Goal: Information Seeking & Learning: Compare options

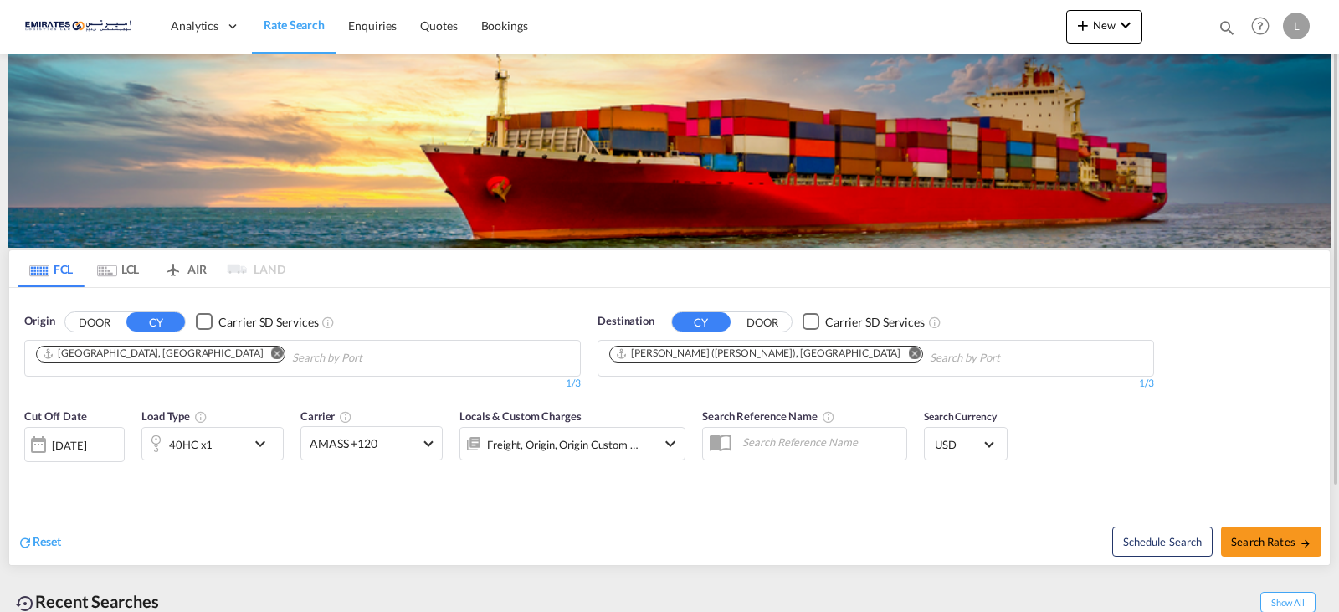
drag, startPoint x: 819, startPoint y: 349, endPoint x: 817, endPoint y: 375, distance: 26.0
click at [908, 348] on md-icon "Remove" at bounding box center [914, 353] width 13 height 13
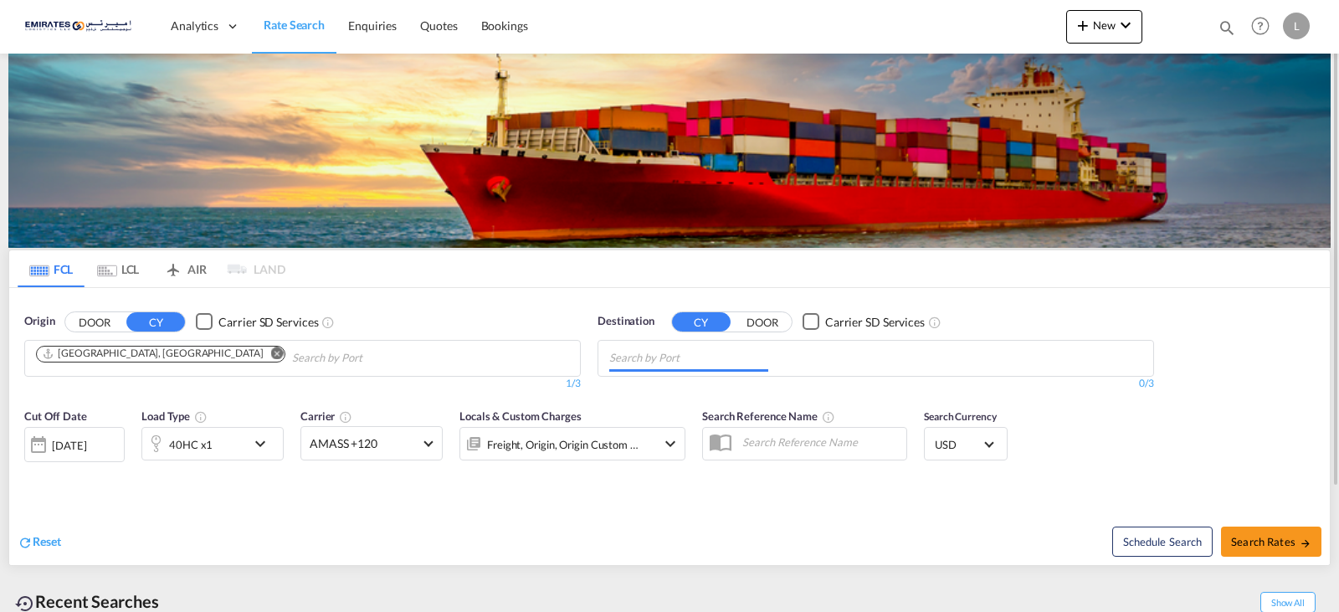
click at [624, 356] on input "Chips input." at bounding box center [688, 358] width 159 height 27
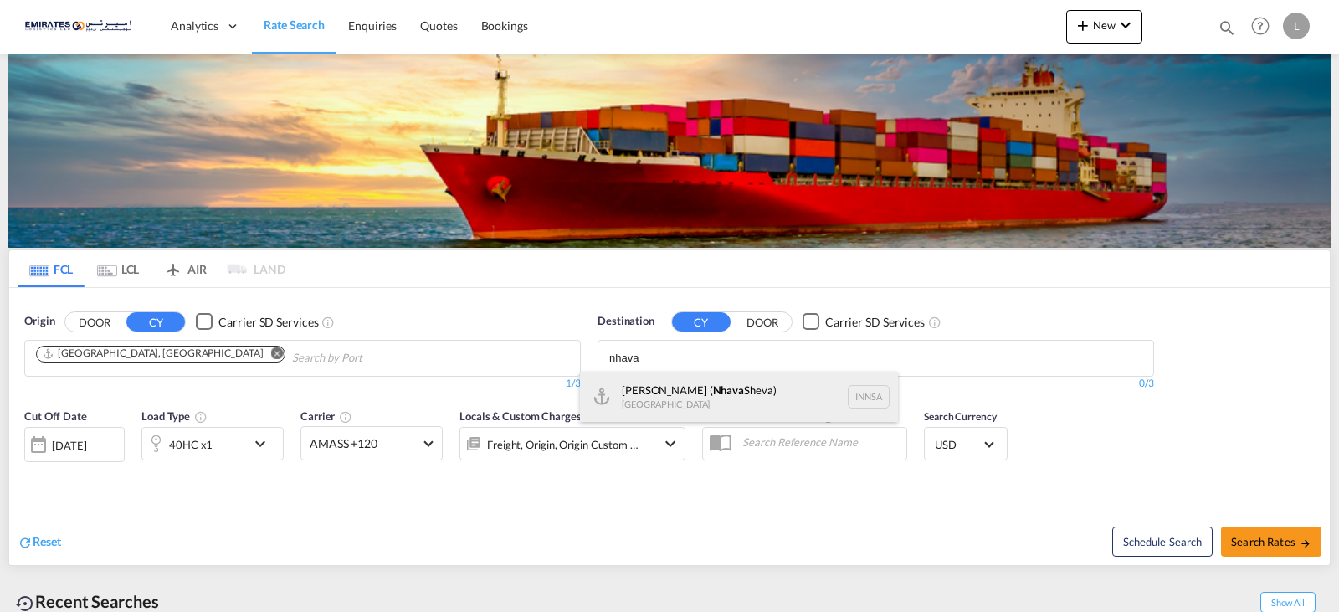
type input "nhava"
click at [667, 404] on div "Jawaharlal Nehru ( Nhava Sheva) India INNSA" at bounding box center [739, 397] width 318 height 50
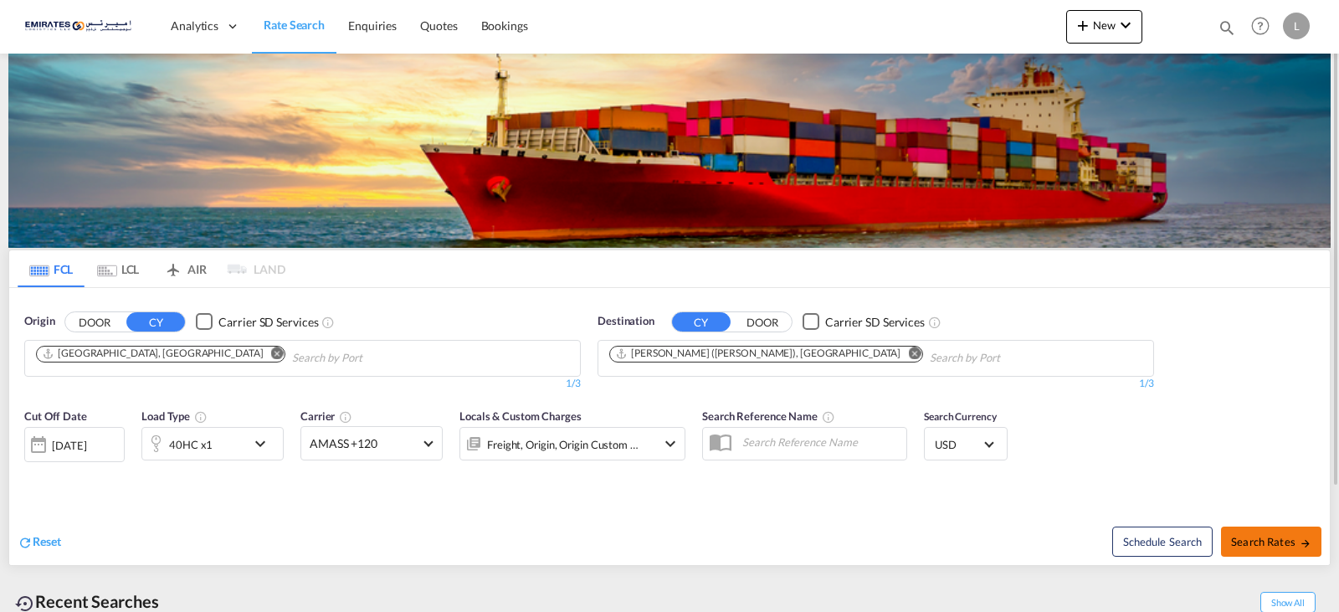
click at [1283, 543] on span "Search Rates" at bounding box center [1271, 541] width 80 height 13
type input "AEJEA to INNSA / [DATE]"
click at [263, 443] on md-icon "icon-chevron-down" at bounding box center [264, 444] width 28 height 20
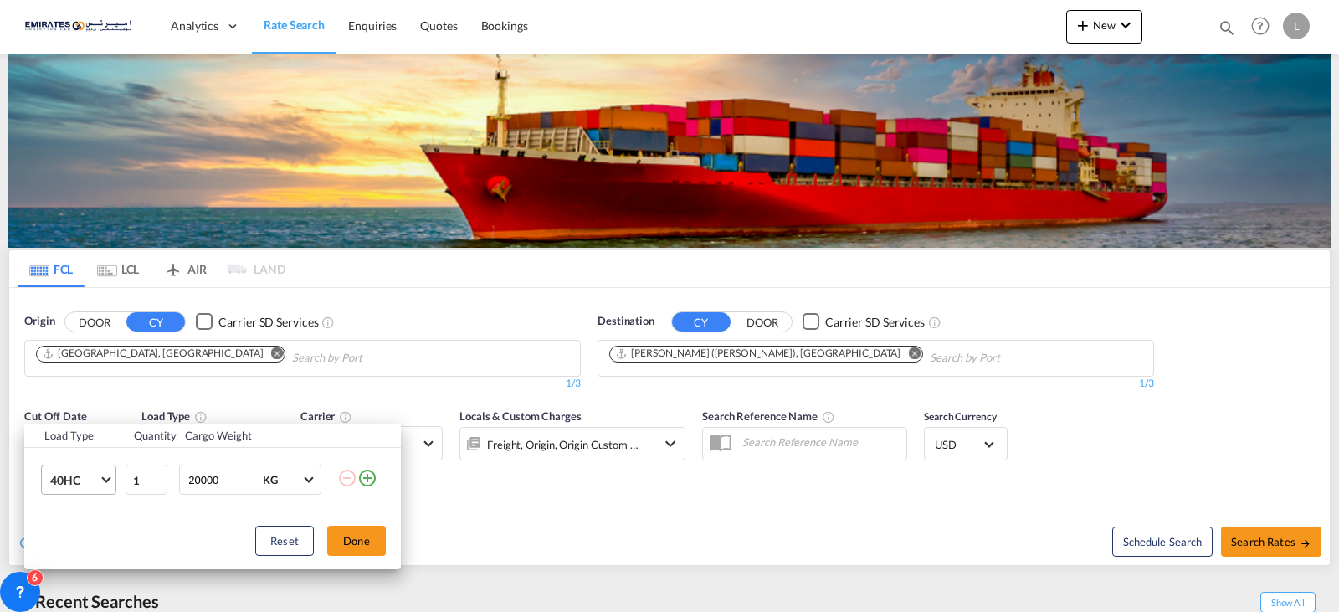
click at [107, 486] on md-select-value "40HC" at bounding box center [82, 479] width 67 height 28
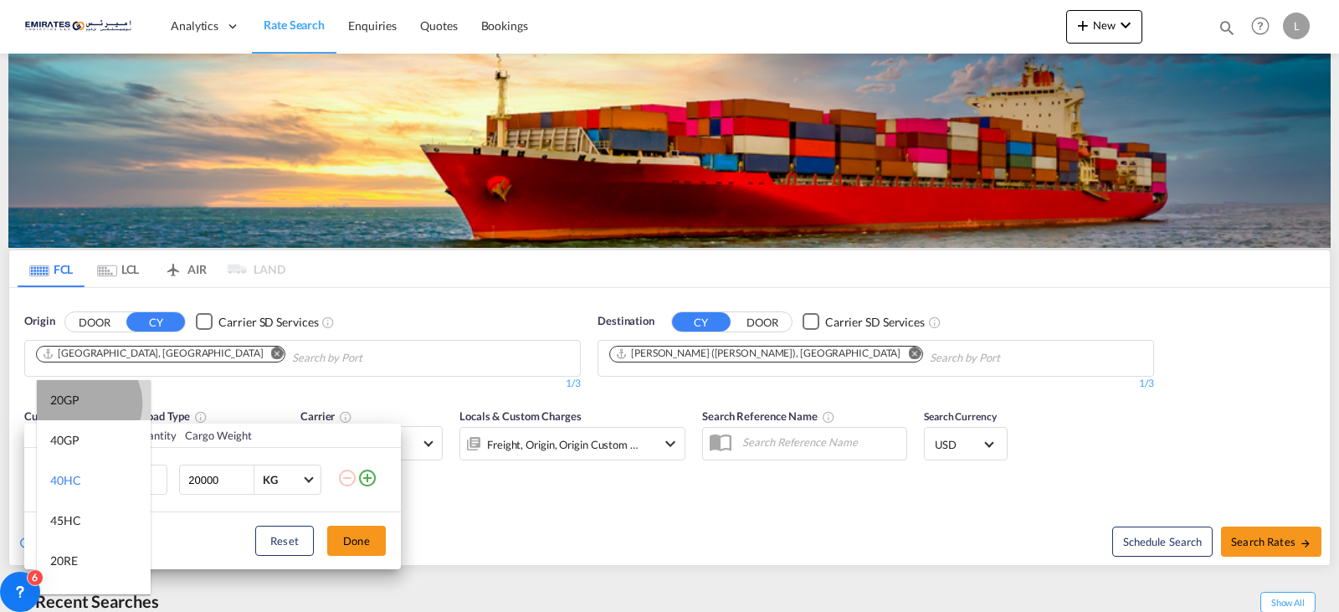
click at [83, 404] on md-option "20GP" at bounding box center [94, 400] width 114 height 40
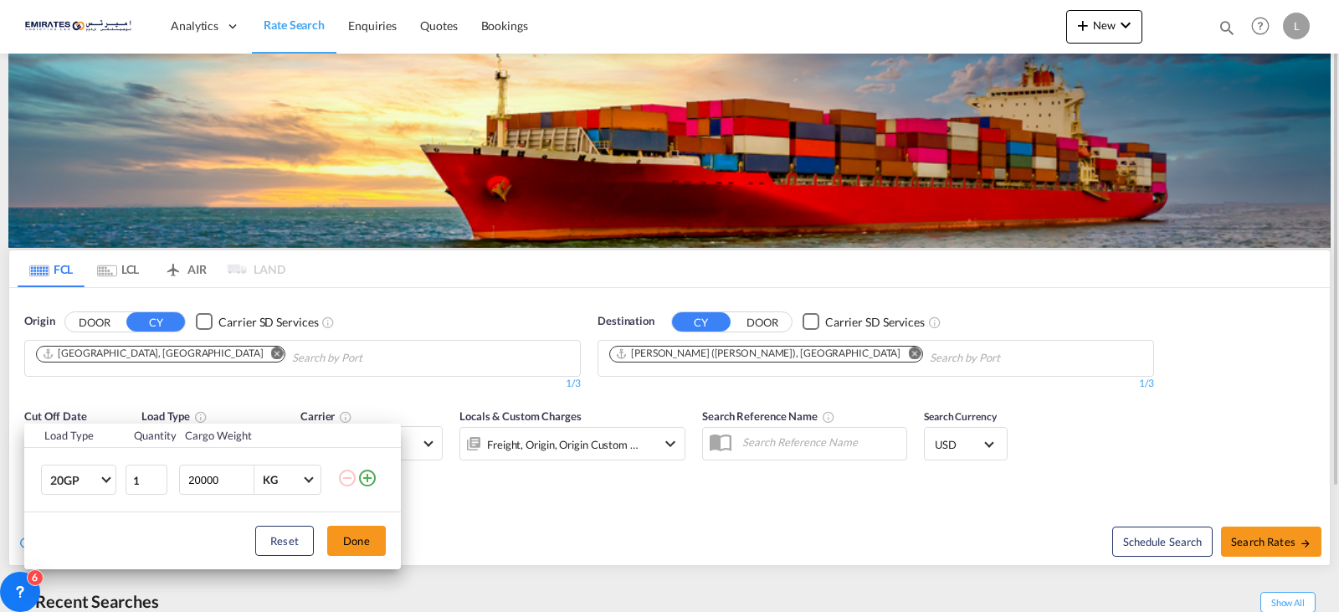
click at [363, 541] on button "Done" at bounding box center [356, 541] width 59 height 30
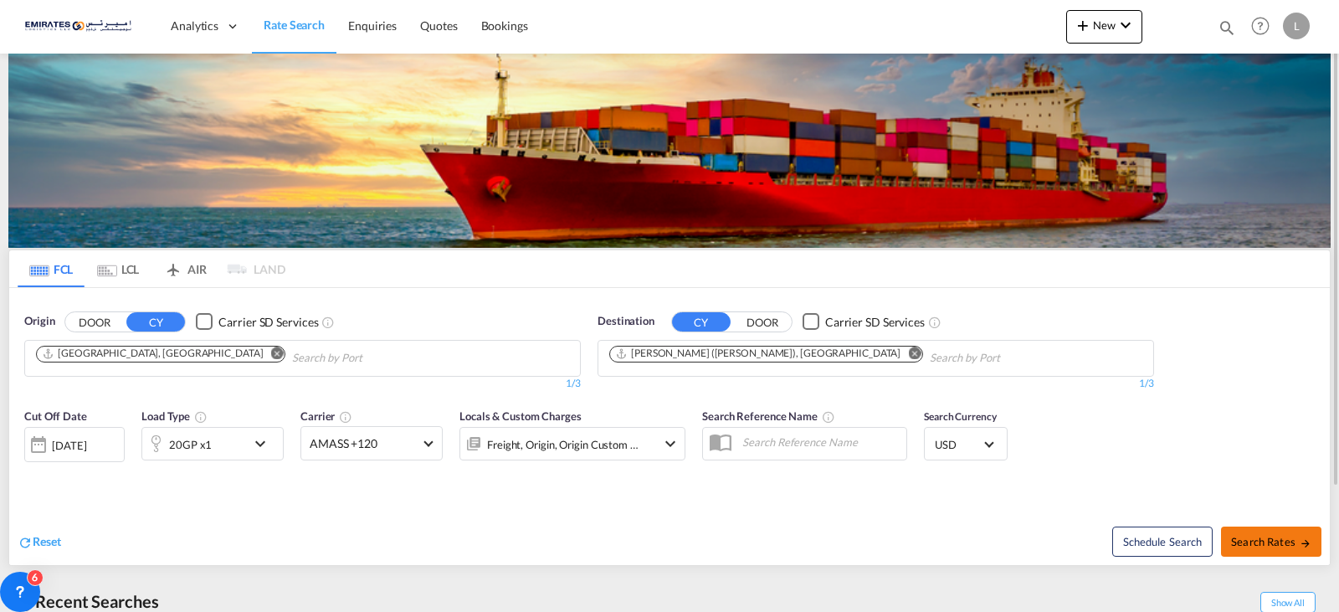
click at [1284, 542] on span "Search Rates" at bounding box center [1271, 541] width 80 height 13
type input "AEJEA to INNSA / [DATE]"
click at [437, 440] on md-select-value "AMASS +120" at bounding box center [371, 443] width 141 height 33
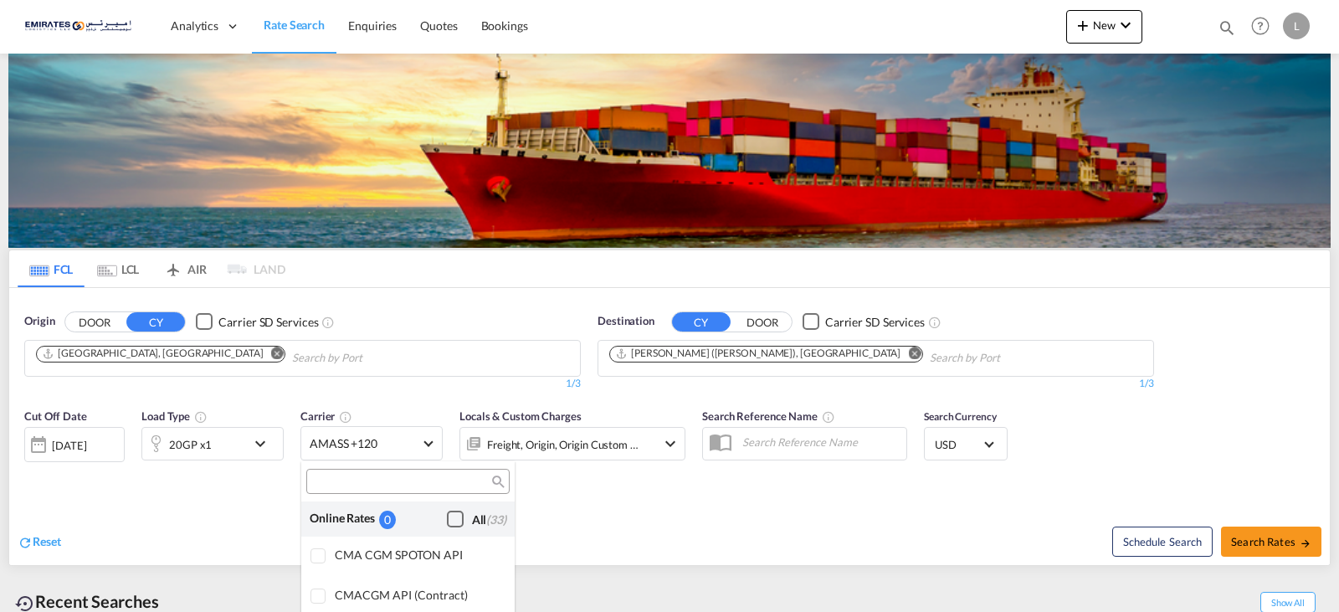
click at [447, 515] on div "Checkbox No Ink" at bounding box center [455, 519] width 17 height 17
click at [772, 559] on md-backdrop at bounding box center [669, 306] width 1339 height 612
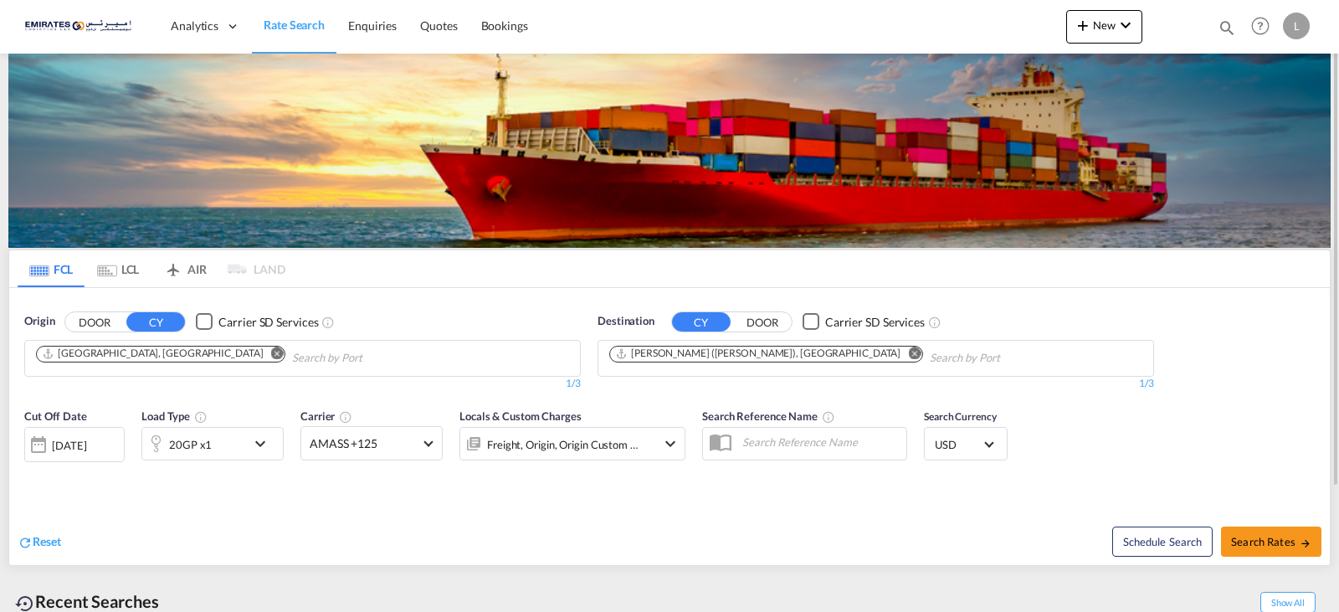
click at [902, 533] on div "Schedule Search Search Rates" at bounding box center [1002, 533] width 656 height 64
click at [1275, 543] on span "Search Rates" at bounding box center [1271, 541] width 80 height 13
type input "AEJEA to INNSA / [DATE]"
click at [1242, 536] on span "Search Rates" at bounding box center [1271, 541] width 80 height 13
type input "AEJEA to INNSA / [DATE]"
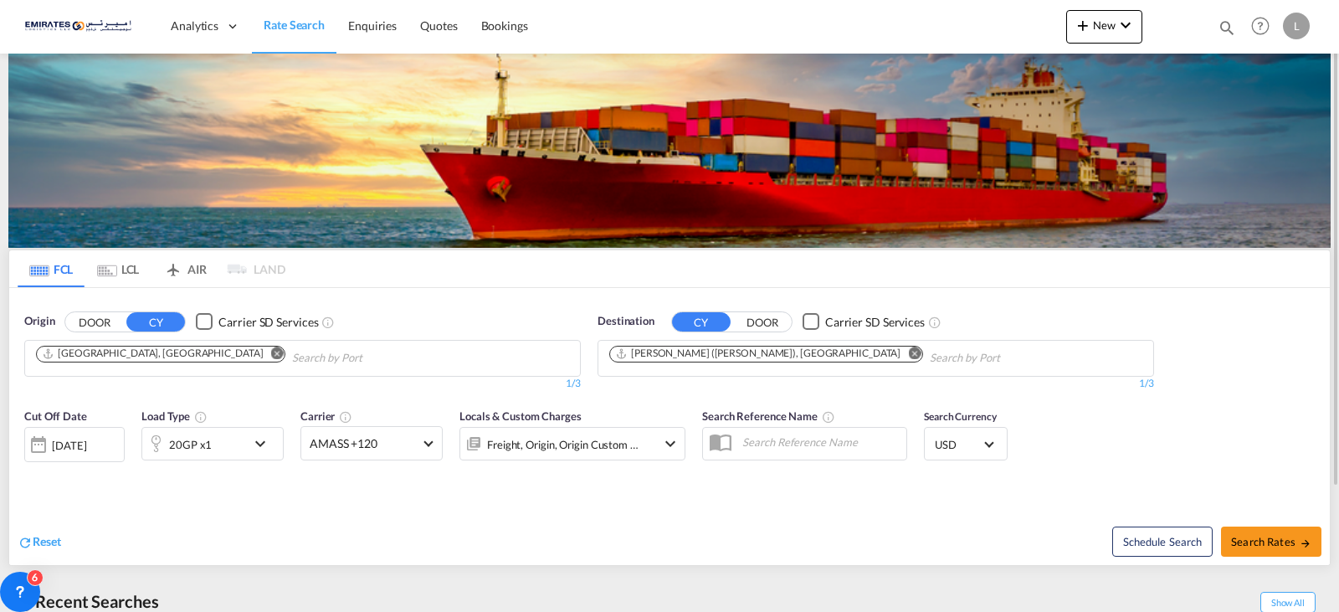
click at [272, 452] on md-icon "icon-chevron-down" at bounding box center [264, 444] width 28 height 20
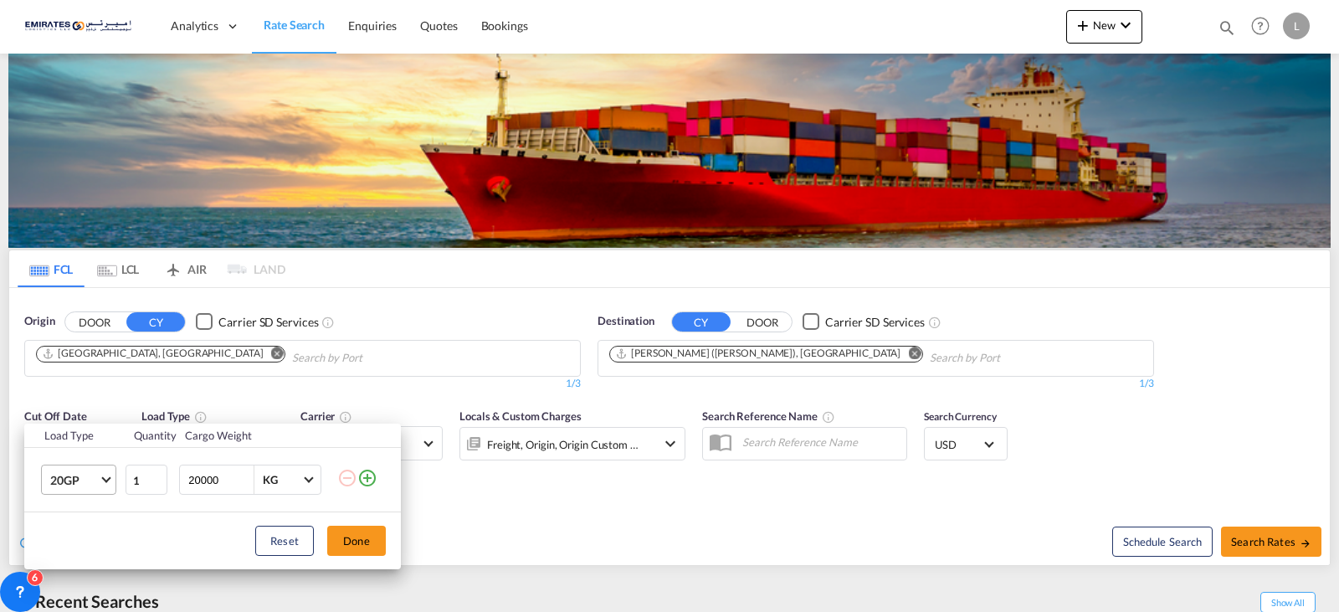
click at [108, 489] on md-select-value "20GP" at bounding box center [82, 479] width 67 height 28
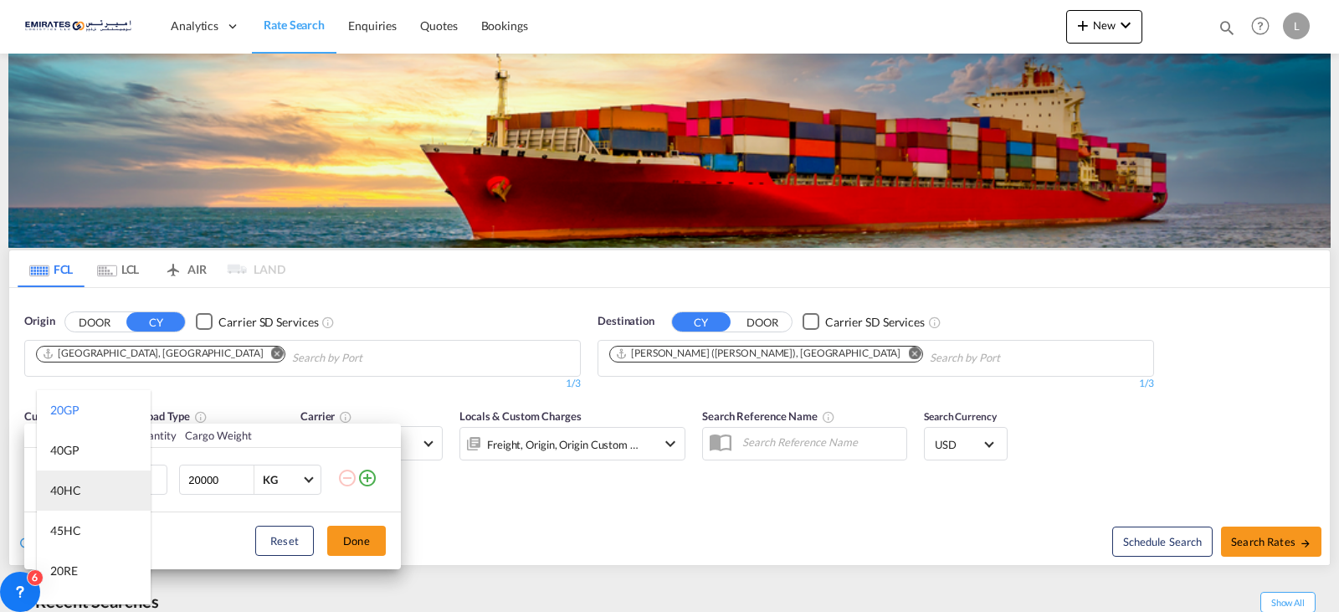
click at [102, 488] on md-option "40HC" at bounding box center [94, 490] width 114 height 40
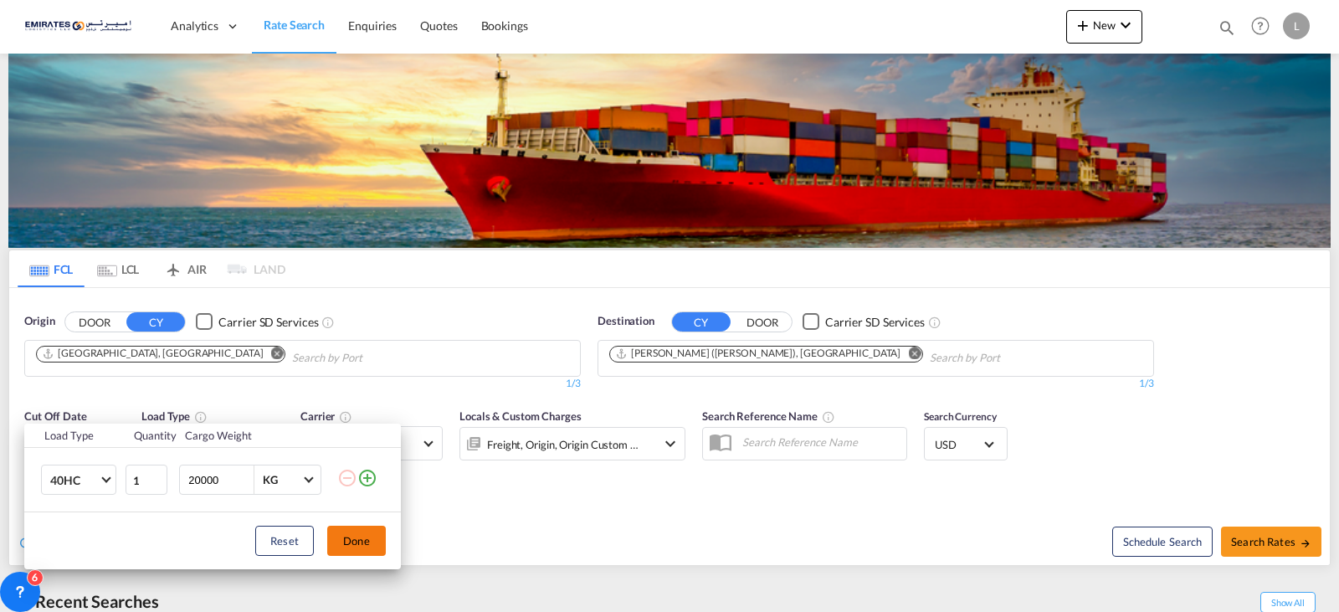
click at [373, 545] on button "Done" at bounding box center [356, 541] width 59 height 30
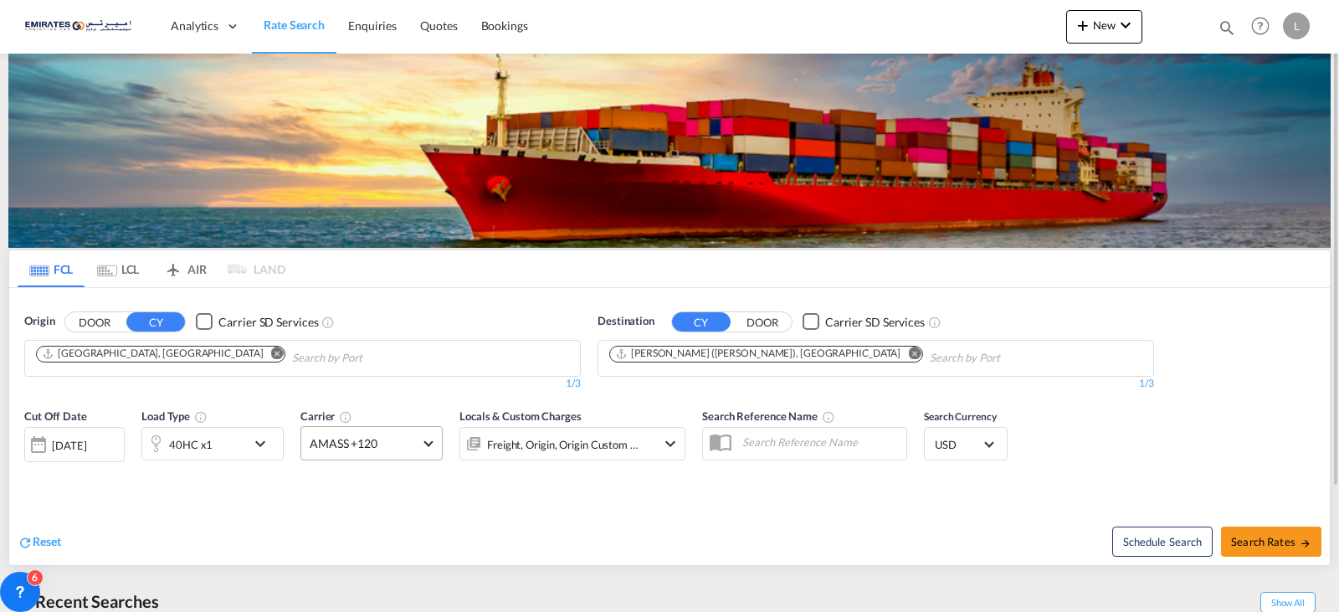
click at [426, 449] on md-select-value "AMASS +120" at bounding box center [371, 443] width 141 height 33
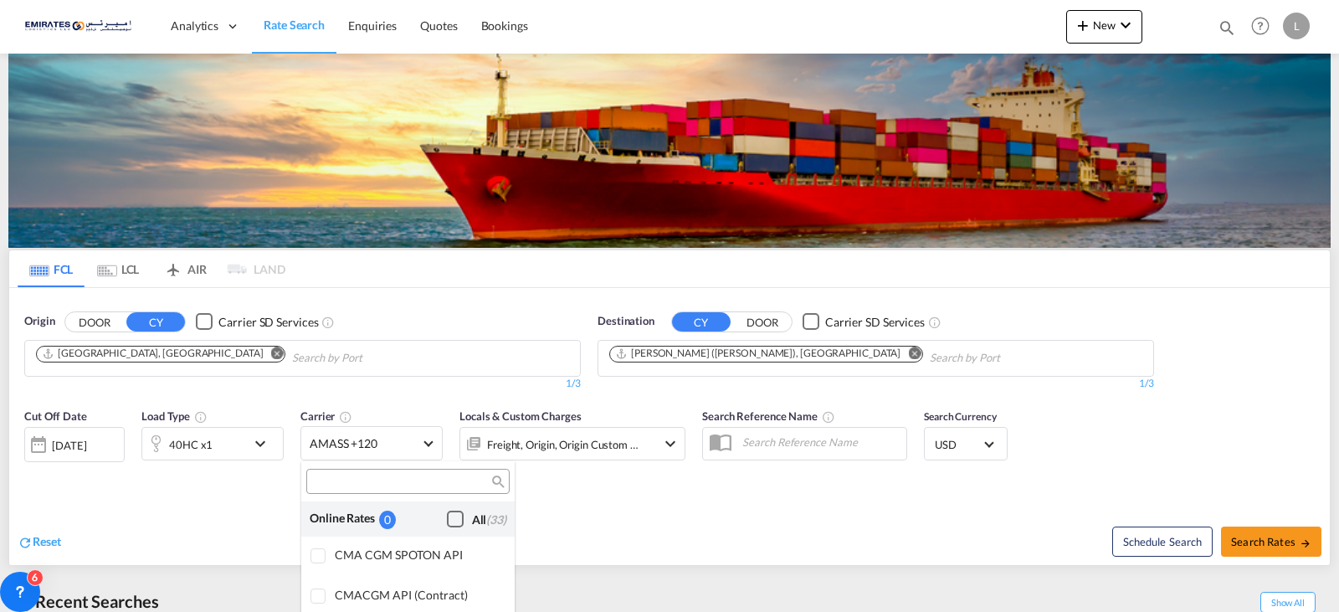
click at [447, 514] on div "Checkbox No Ink" at bounding box center [455, 519] width 17 height 17
click at [1310, 557] on md-backdrop at bounding box center [669, 306] width 1339 height 612
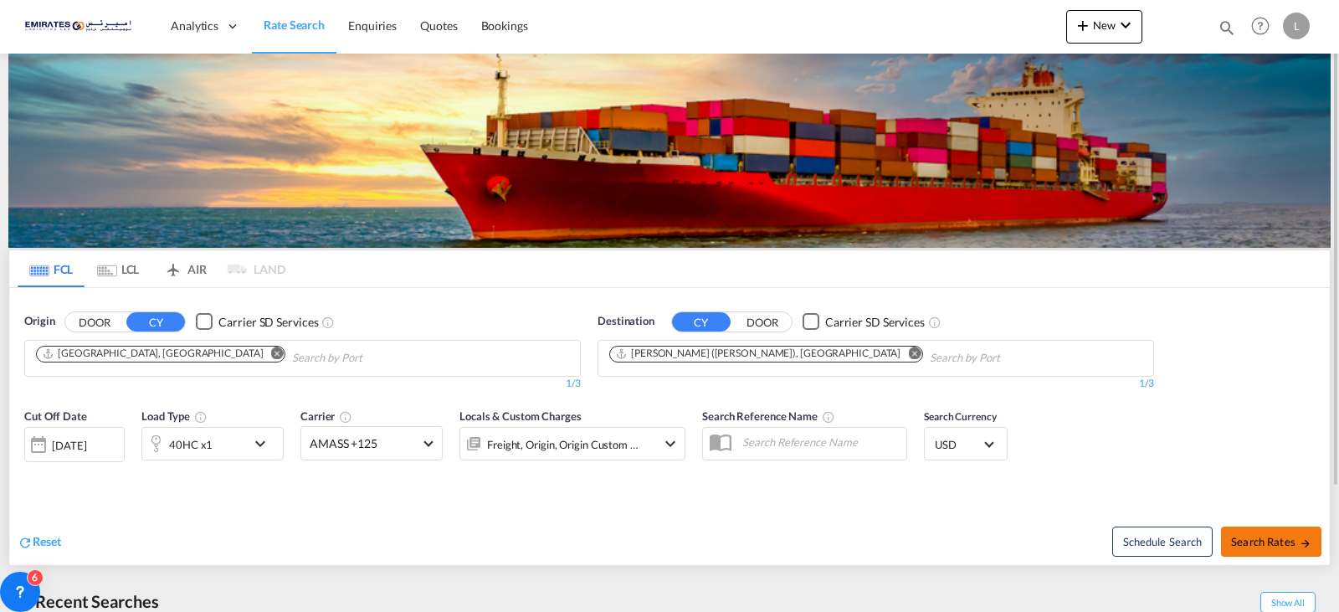
click at [1305, 537] on md-icon "icon-arrow-right" at bounding box center [1306, 543] width 12 height 12
type input "AEJEA to INNSA / [DATE]"
